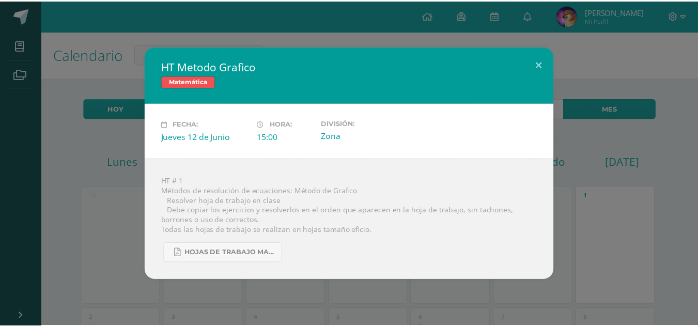
scroll to position [310, 0]
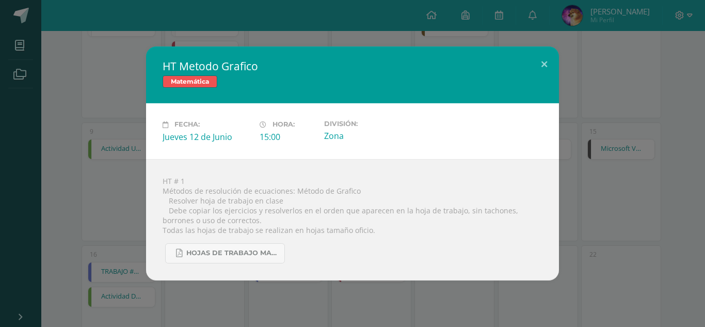
click at [624, 109] on div "HT Metodo Grafico Matemática Fecha: Jueves 12 de Junio Hora: 15:00 División: Zo…" at bounding box center [352, 162] width 697 height 233
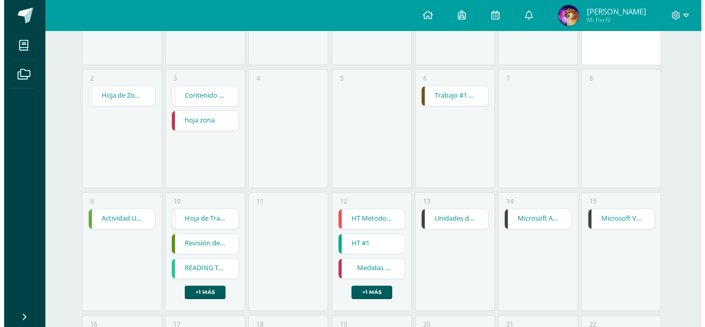
scroll to position [258, 0]
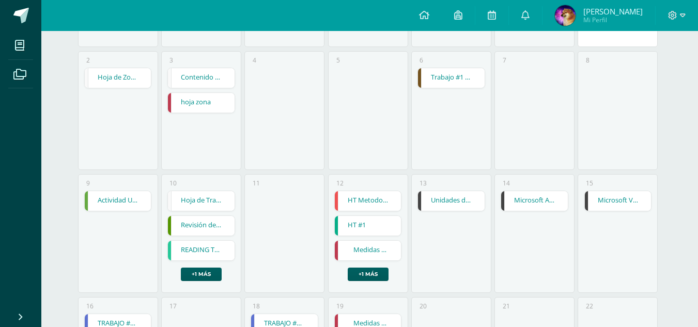
click at [414, 207] on div "13 Unidades de Proceso Tarjeta Madre Unidades de Proceso Tarjeta Madre Reparaci…" at bounding box center [451, 233] width 80 height 119
click at [431, 203] on link "Unidades de Proceso Tarjeta Madre" at bounding box center [451, 201] width 67 height 20
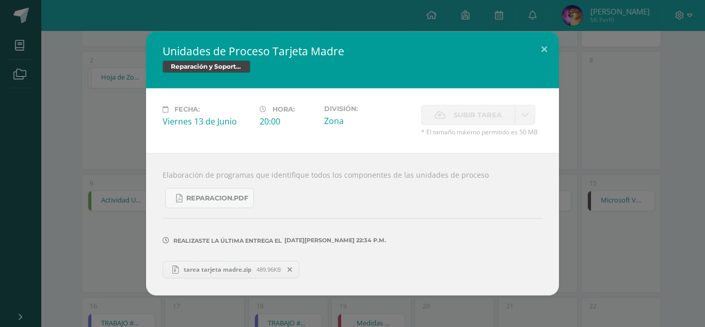
click at [573, 155] on div "Unidades de Proceso Tarjeta Madre Reparación y Soporte Técnico Fecha: Viernes 1…" at bounding box center [352, 162] width 697 height 263
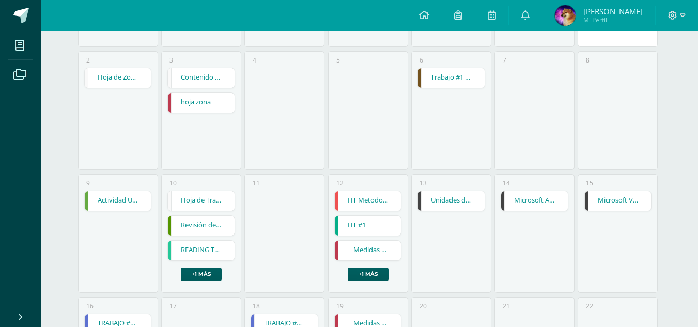
click at [552, 194] on link "Microsoft Access Creación de Consultas" at bounding box center [534, 201] width 67 height 20
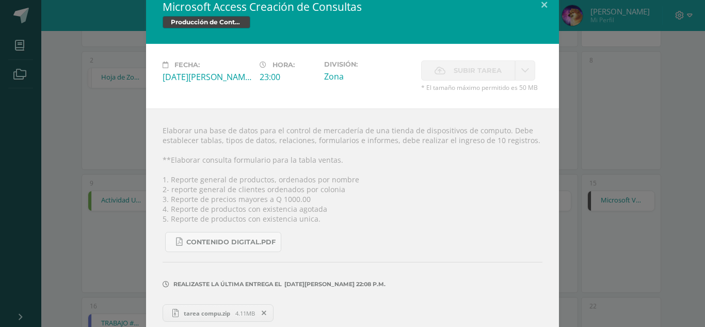
scroll to position [25, 0]
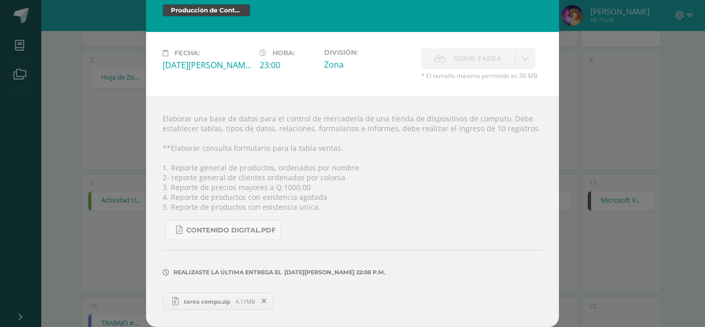
click at [216, 295] on link "tarea compu.zip 4.11MB" at bounding box center [218, 301] width 111 height 18
click at [582, 201] on div "Microsoft Access Creación de Consultas Producción de Contenidos Digitales Fecha…" at bounding box center [352, 151] width 697 height 352
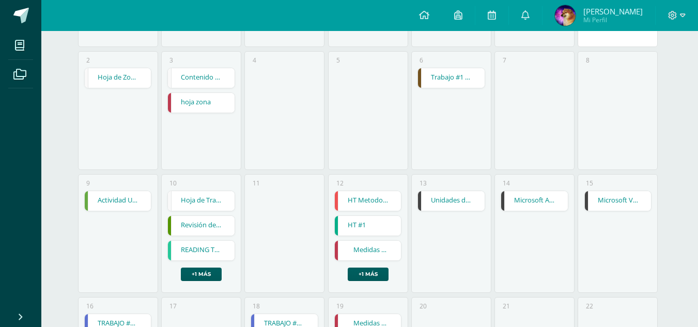
click at [536, 203] on link "Microsoft Access Creación de Consultas" at bounding box center [534, 201] width 67 height 20
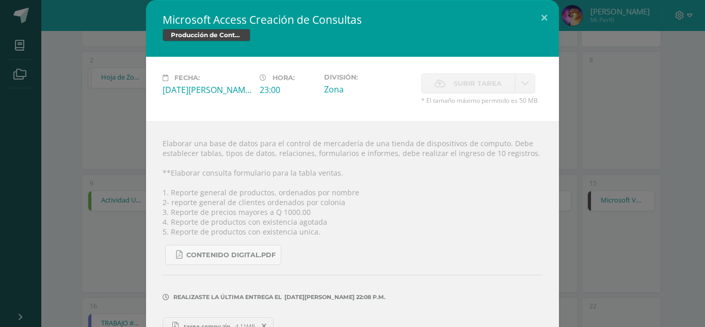
click at [554, 198] on div "Elaborar una base de datos para el control de mercadería de una tienda de dispo…" at bounding box center [352, 236] width 413 height 230
drag, startPoint x: 563, startPoint y: 185, endPoint x: 584, endPoint y: 177, distance: 23.2
click at [575, 180] on div "Microsoft Access Creación de Consultas Producción de Contenidos Digitales Fecha…" at bounding box center [352, 176] width 697 height 352
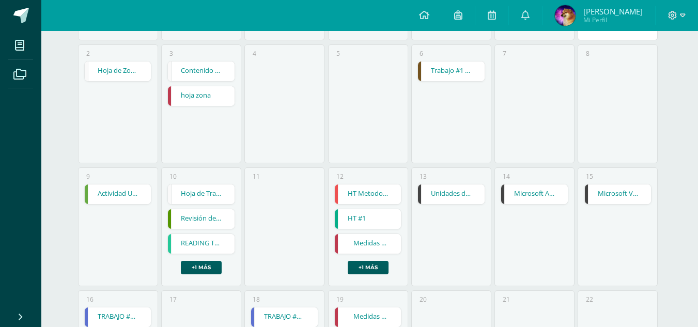
scroll to position [310, 0]
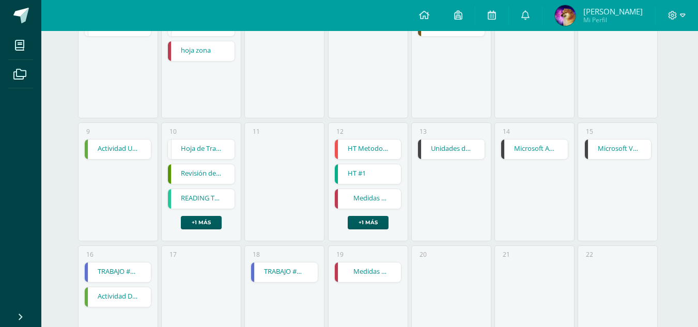
click at [598, 153] on link "Microsoft Visual Basic" at bounding box center [617, 149] width 67 height 20
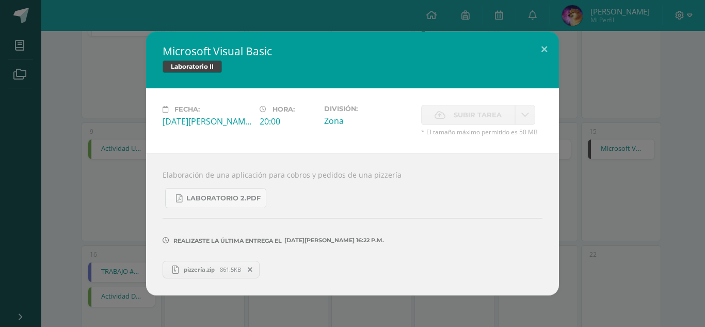
click at [588, 234] on div "Microsoft Visual Basic Laboratorio II Fecha: Domingo 15 de Junio Hora: 20:00 Di…" at bounding box center [352, 162] width 697 height 263
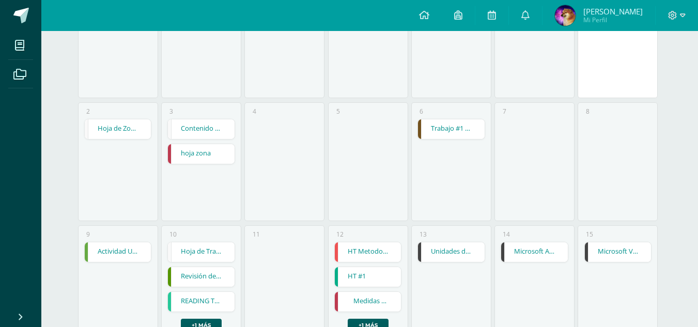
scroll to position [207, 0]
click at [595, 247] on link "Microsoft Visual Basic" at bounding box center [617, 253] width 67 height 20
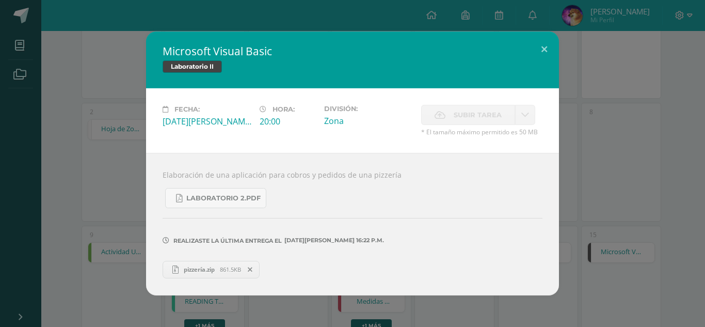
click at [193, 265] on span "pizzería.zip" at bounding box center [199, 269] width 41 height 8
click at [580, 168] on div "Microsoft Visual Basic Laboratorio II Fecha: Domingo 15 de Junio Hora: 20:00 Di…" at bounding box center [352, 162] width 697 height 263
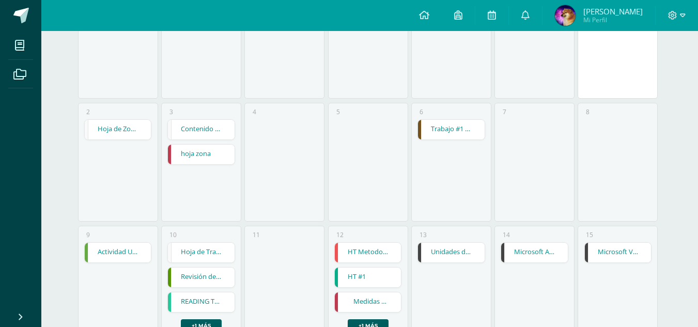
click at [530, 249] on link "Microsoft Access Creación de Consultas" at bounding box center [534, 253] width 67 height 20
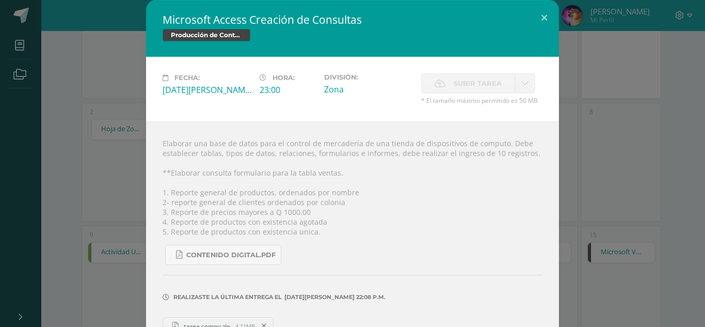
click at [605, 215] on div "Microsoft Access Creación de Consultas Producción de Contenidos Digitales Fecha…" at bounding box center [352, 176] width 697 height 352
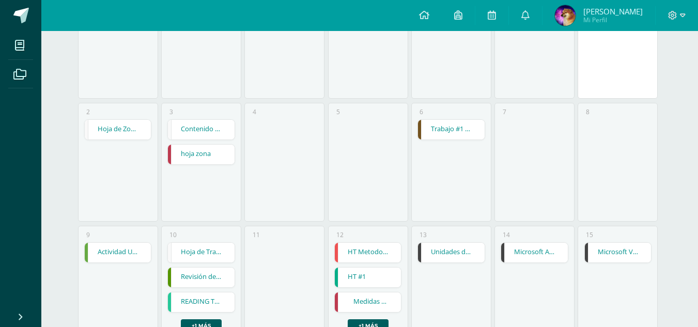
click at [605, 252] on link "Microsoft Visual Basic" at bounding box center [617, 253] width 67 height 20
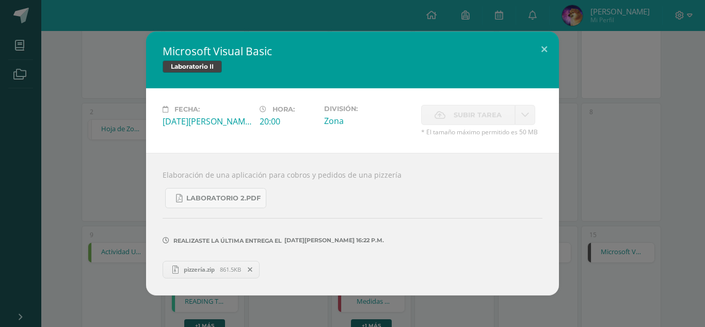
click at [604, 222] on div "Microsoft Visual Basic Laboratorio II Fecha: Domingo 15 de Junio Hora: 20:00 Di…" at bounding box center [352, 162] width 697 height 263
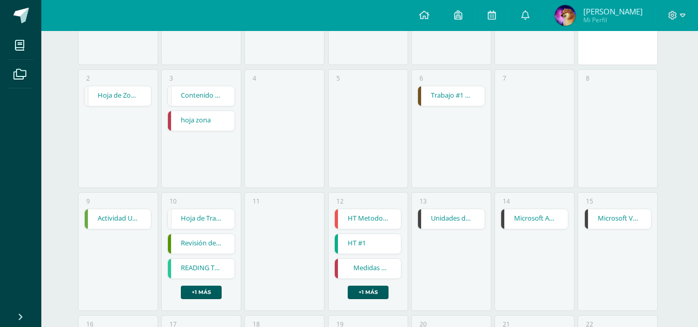
scroll to position [258, 0]
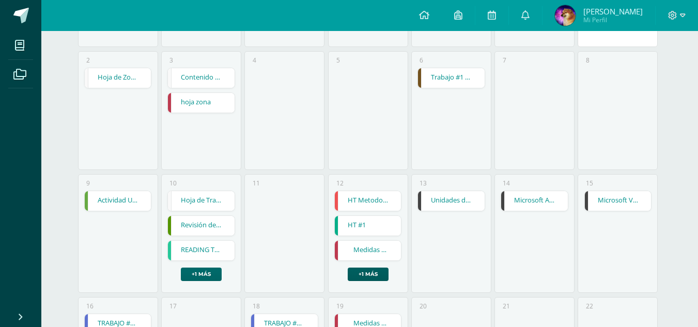
click at [193, 271] on link "+1 más" at bounding box center [201, 273] width 41 height 13
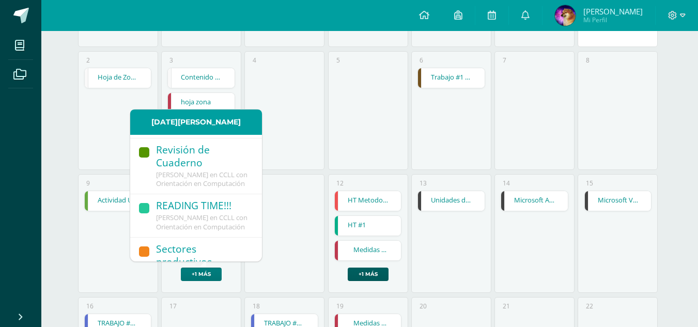
scroll to position [0, 0]
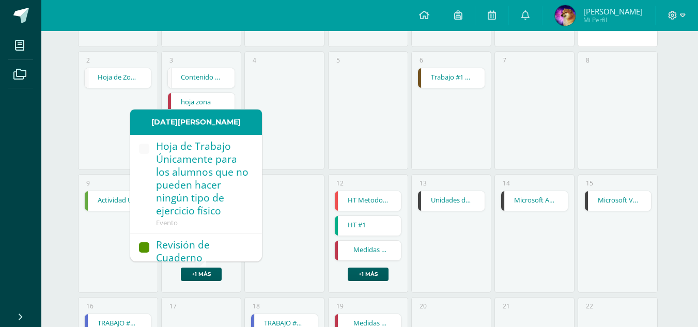
click at [283, 230] on div "11" at bounding box center [284, 233] width 80 height 119
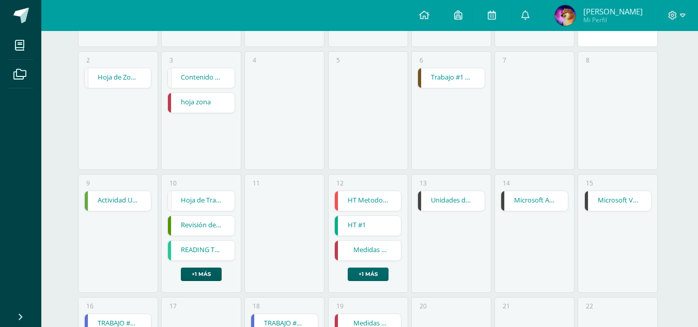
click at [365, 269] on link "+1 más" at bounding box center [367, 273] width 41 height 13
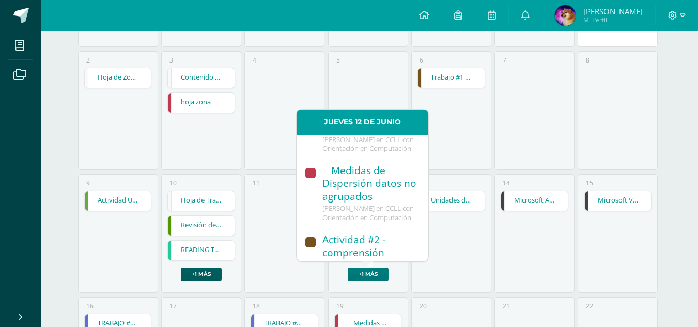
scroll to position [134, 0]
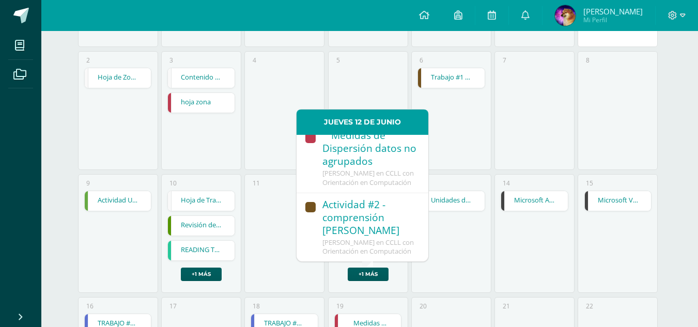
click at [261, 229] on div "11" at bounding box center [284, 233] width 80 height 119
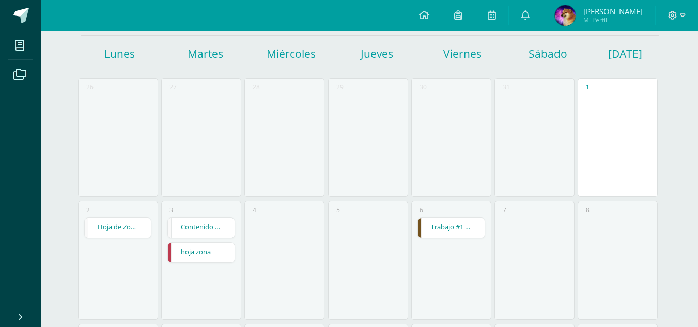
scroll to position [52, 0]
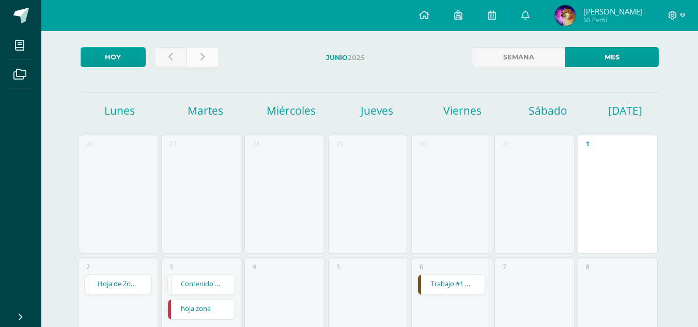
click at [201, 63] on link at bounding box center [202, 57] width 33 height 20
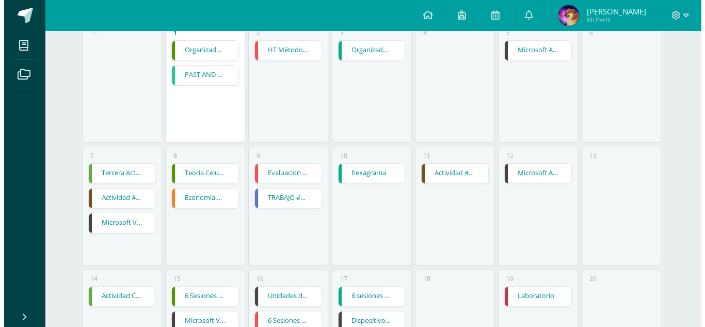
scroll to position [103, 0]
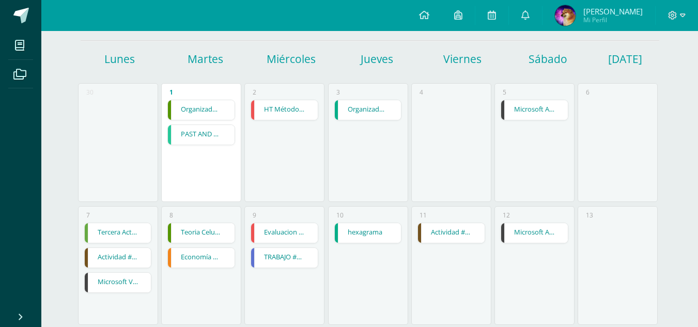
click at [519, 105] on link "Microsoft Access Creación de Consultas" at bounding box center [534, 110] width 67 height 20
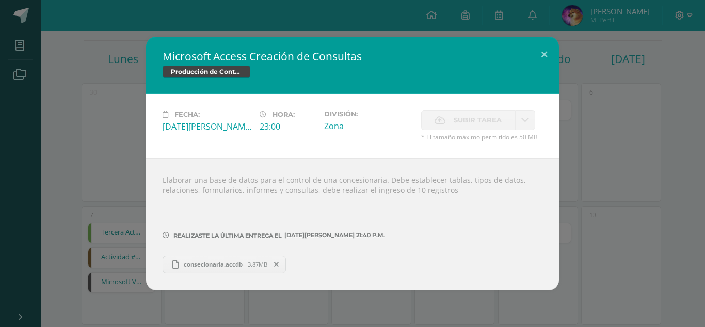
click at [609, 193] on div "Microsoft Access Creación de Consultas Producción de Contenidos Digitales Fecha…" at bounding box center [352, 163] width 697 height 253
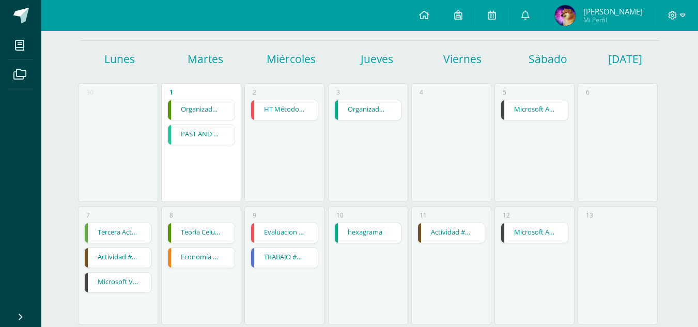
click at [560, 118] on link "Microsoft Access Creación de Consultas" at bounding box center [534, 110] width 67 height 20
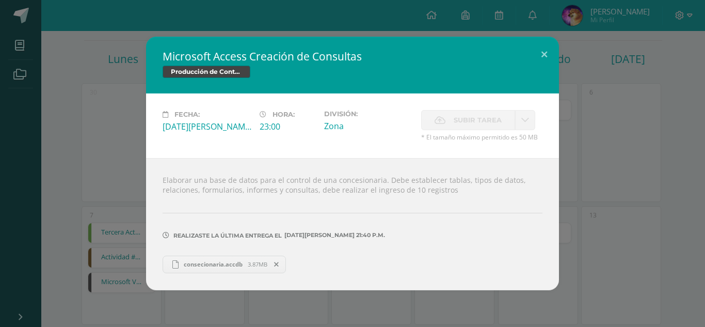
click at [641, 125] on div "Microsoft Access Creación de Consultas Producción de Contenidos Digitales Fecha…" at bounding box center [352, 163] width 697 height 253
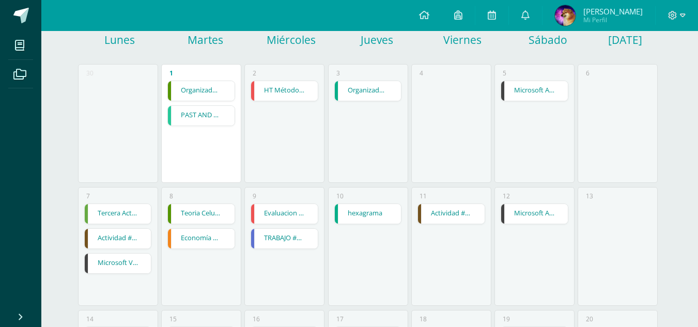
scroll to position [155, 0]
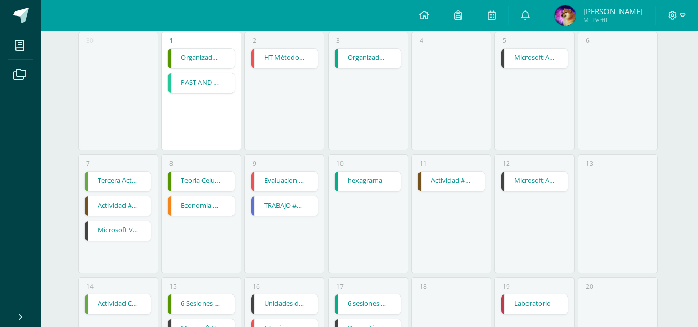
click at [531, 168] on div "12 Microsoft Access Creación de Consultas Microsoft Access Creación de Consulta…" at bounding box center [534, 213] width 80 height 119
click at [536, 176] on link "Microsoft Access Creación de Consultas" at bounding box center [534, 181] width 67 height 20
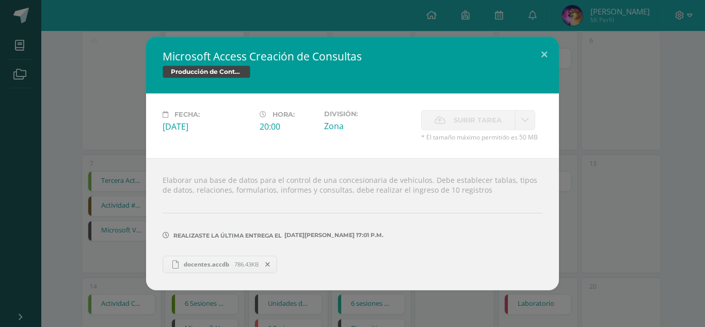
click at [239, 267] on span "786.43KB" at bounding box center [246, 264] width 24 height 8
click at [272, 325] on div "Microsoft Access Creación de Consultas Producción de Contenidos Digitales Fecha…" at bounding box center [352, 163] width 705 height 327
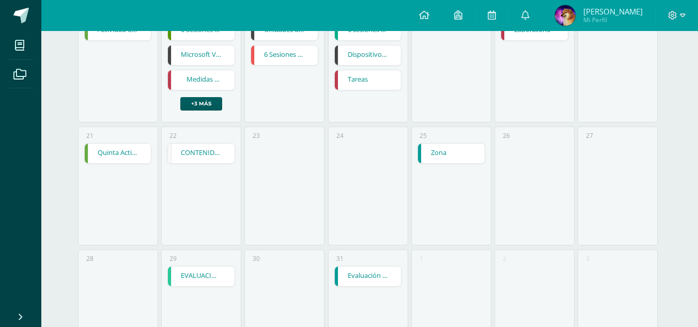
scroll to position [495, 0]
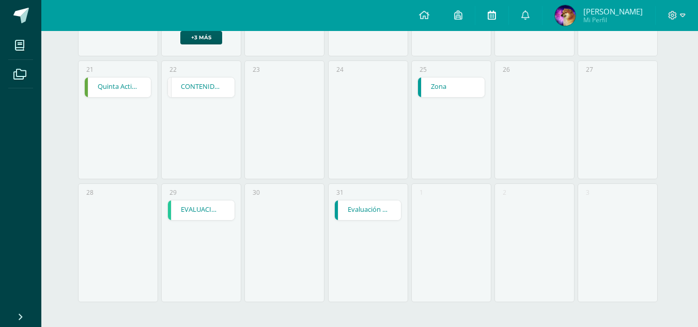
click at [492, 19] on icon at bounding box center [491, 14] width 8 height 9
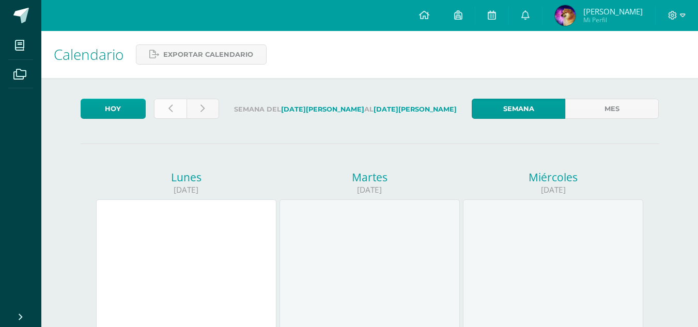
click at [171, 114] on link at bounding box center [170, 109] width 33 height 20
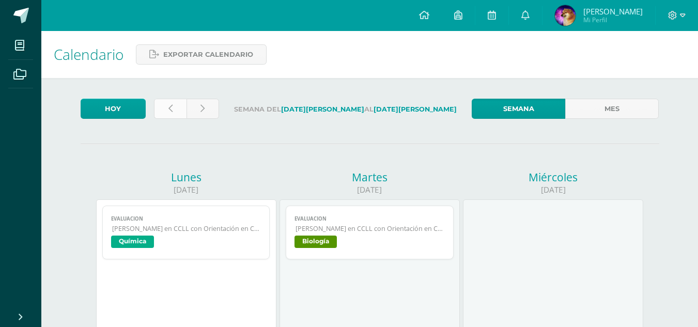
click at [173, 105] on link at bounding box center [170, 109] width 33 height 20
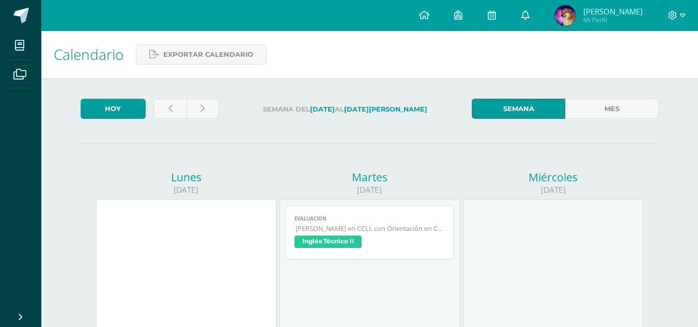
click at [528, 12] on icon at bounding box center [525, 14] width 8 height 9
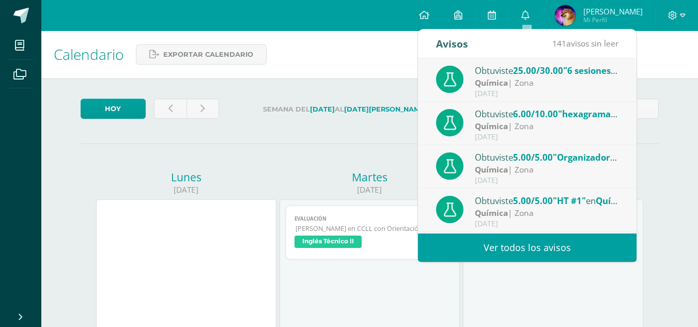
click at [551, 243] on link "Ver todos los avisos" at bounding box center [527, 247] width 218 height 28
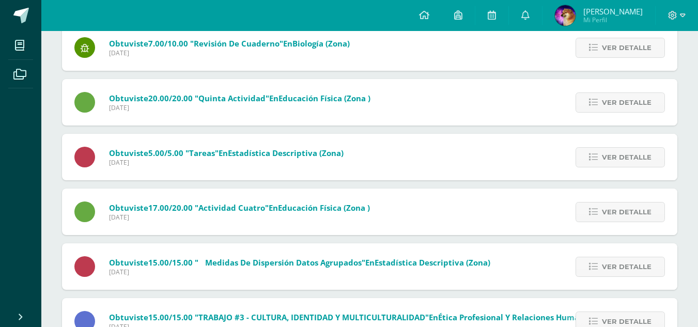
scroll to position [736, 0]
click at [497, 27] on link at bounding box center [491, 15] width 33 height 31
